Goal: Share content: Share content

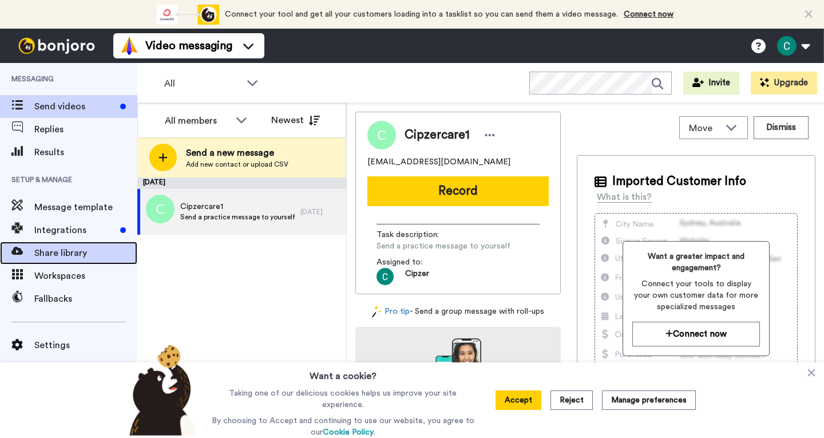
click at [81, 255] on span "Share library" at bounding box center [85, 253] width 103 height 14
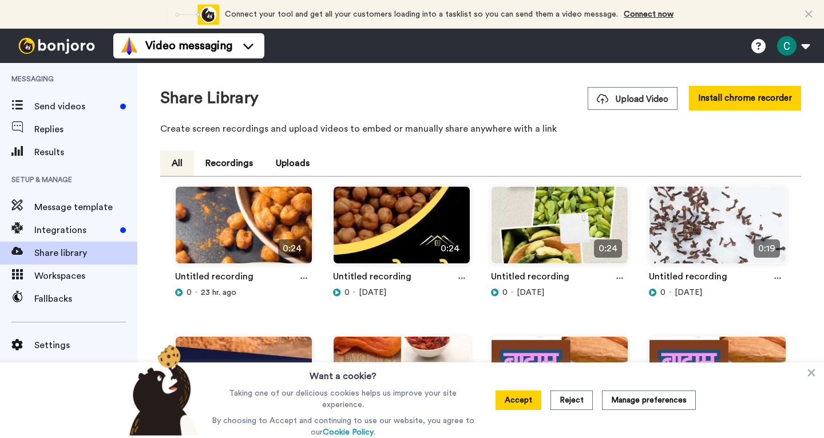
click at [616, 102] on span "Upload Video" at bounding box center [633, 99] width 72 height 12
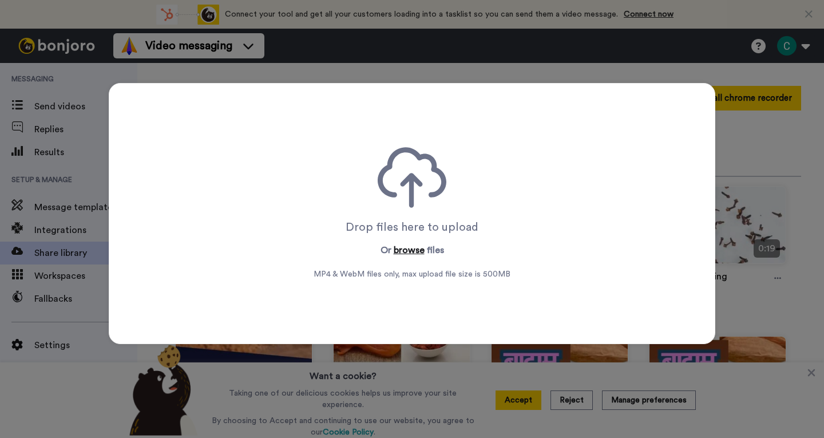
click at [398, 255] on button "browse" at bounding box center [409, 250] width 31 height 14
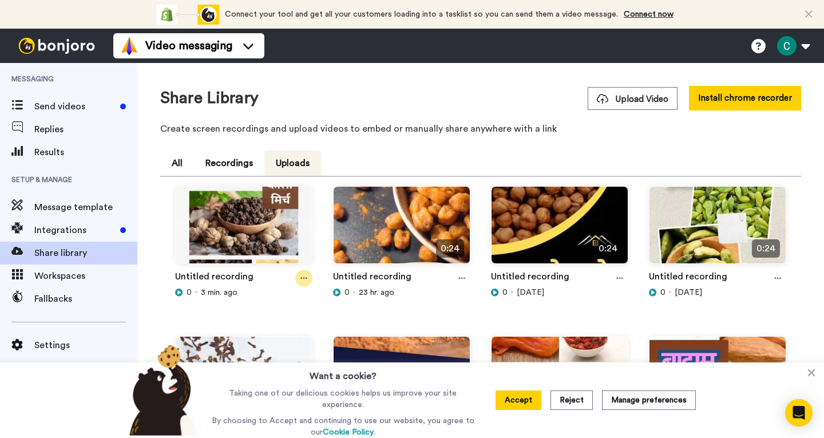
click at [303, 279] on icon at bounding box center [303, 278] width 7 height 8
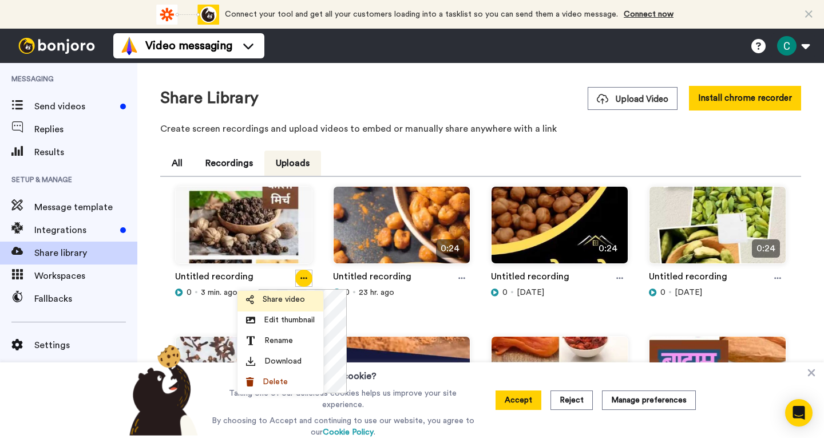
click at [295, 296] on span "Share video" at bounding box center [284, 299] width 42 height 11
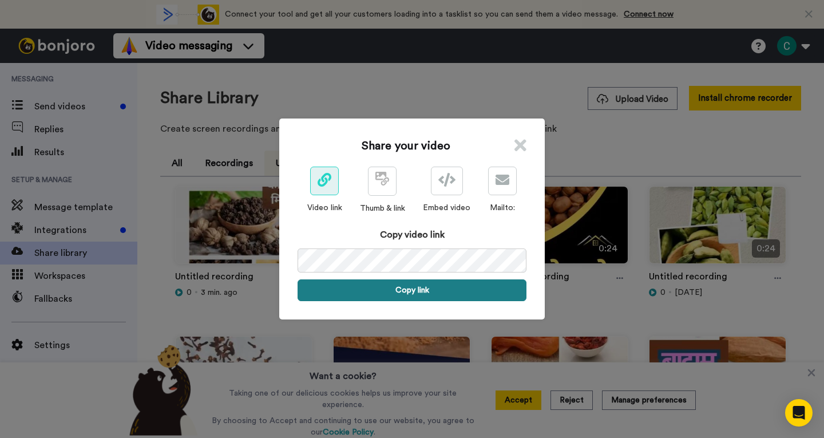
click at [443, 290] on button "Copy link" at bounding box center [412, 290] width 229 height 22
